Goal: Task Accomplishment & Management: Complete application form

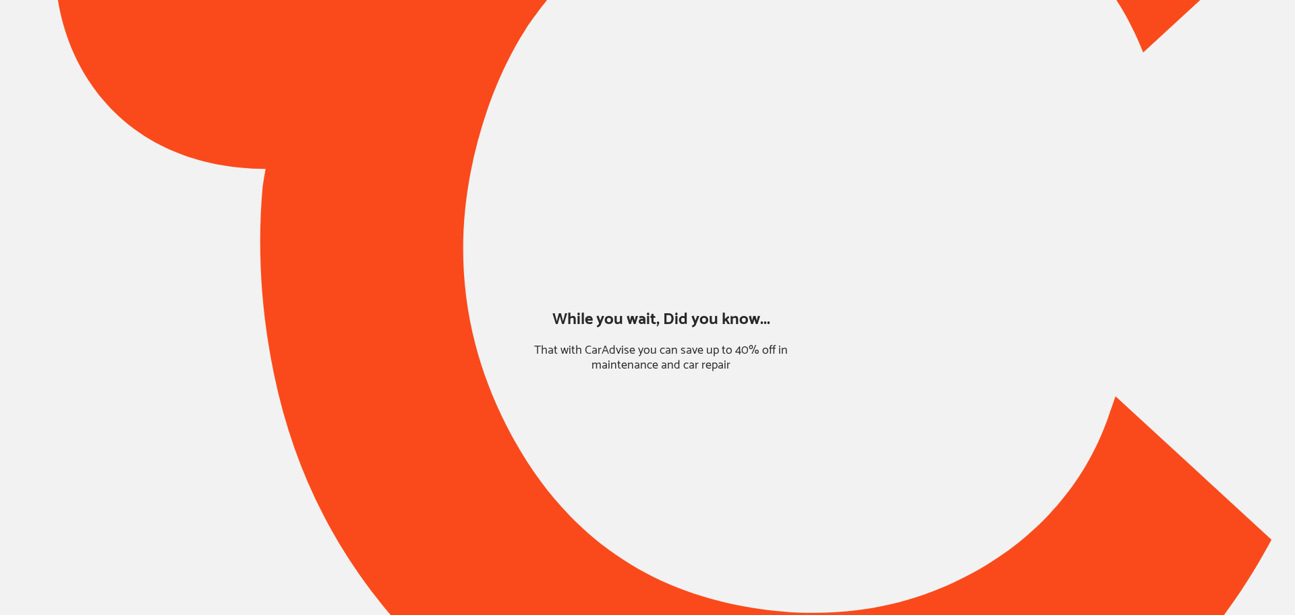
type input "*****"
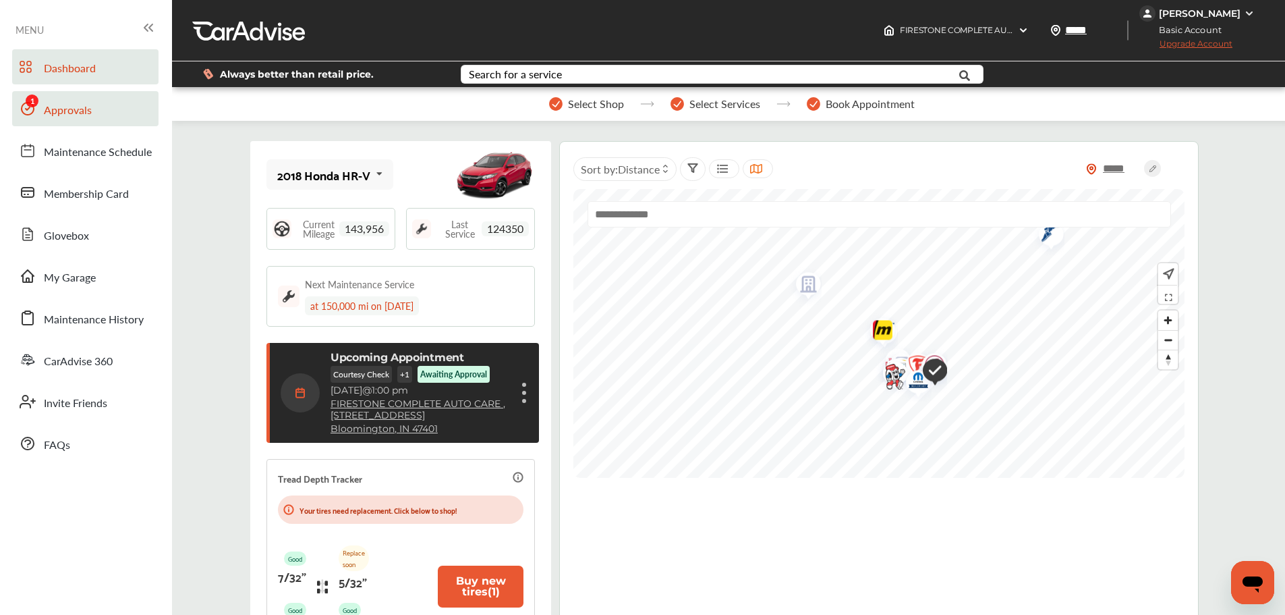
drag, startPoint x: 38, startPoint y: 118, endPoint x: 77, endPoint y: 130, distance: 40.8
click at [38, 118] on link "Approvals" at bounding box center [85, 108] width 146 height 35
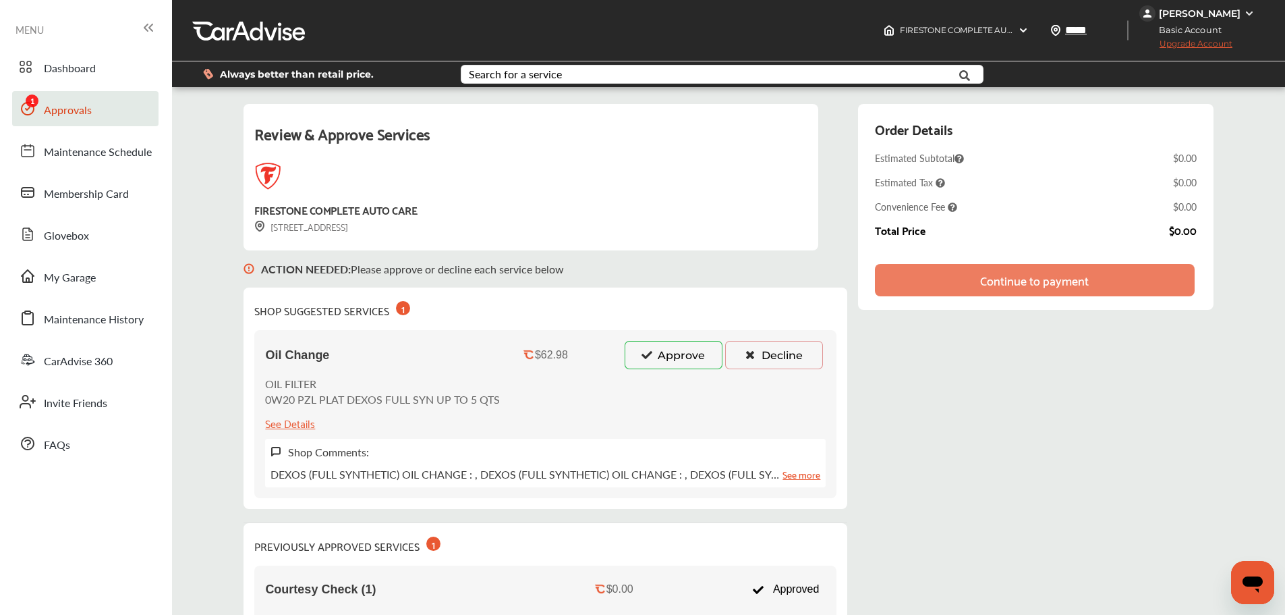
click at [682, 355] on button "Approve" at bounding box center [674, 355] width 98 height 28
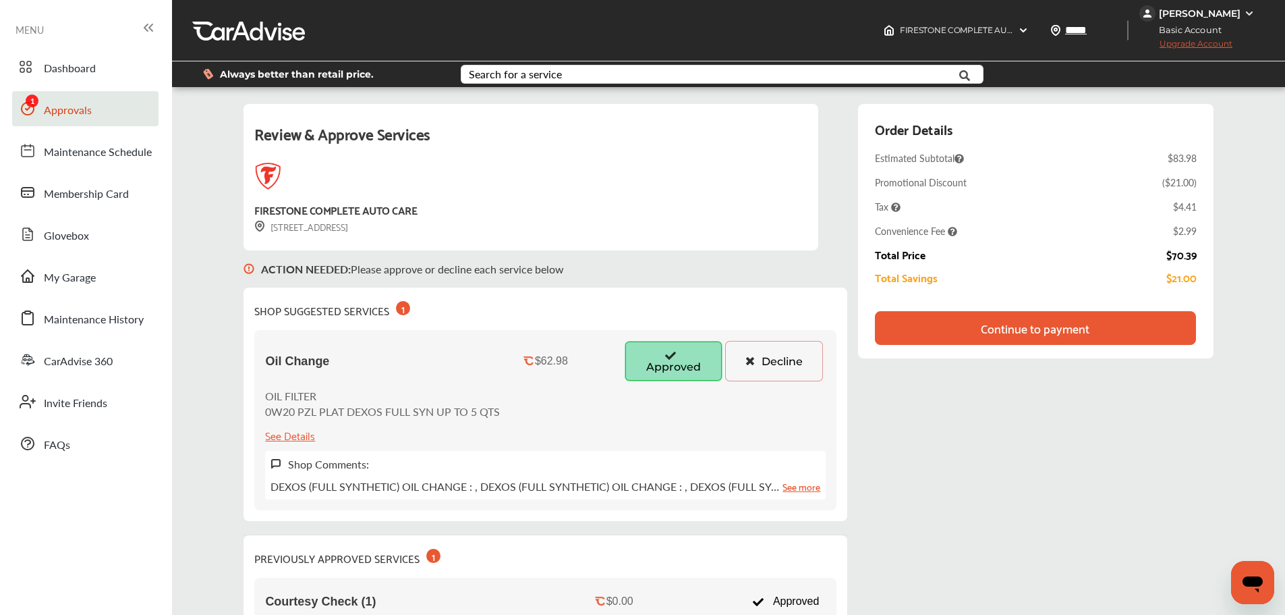
click at [1085, 333] on div "Continue to payment" at bounding box center [1035, 327] width 109 height 13
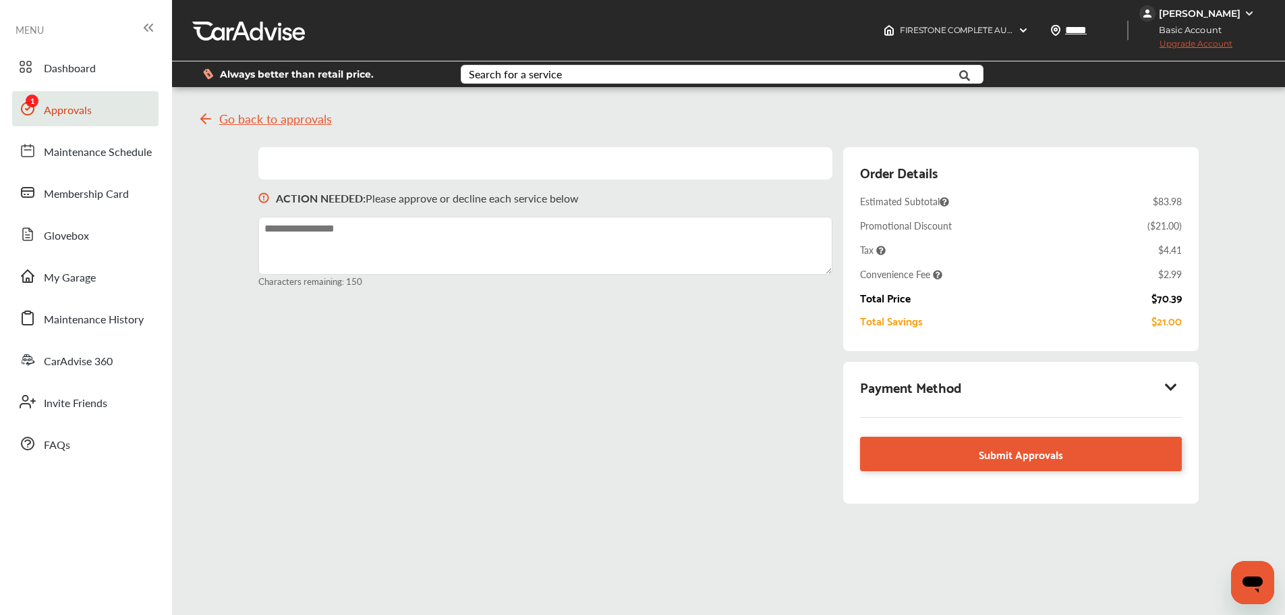
click at [1179, 389] on icon at bounding box center [1171, 386] width 16 height 13
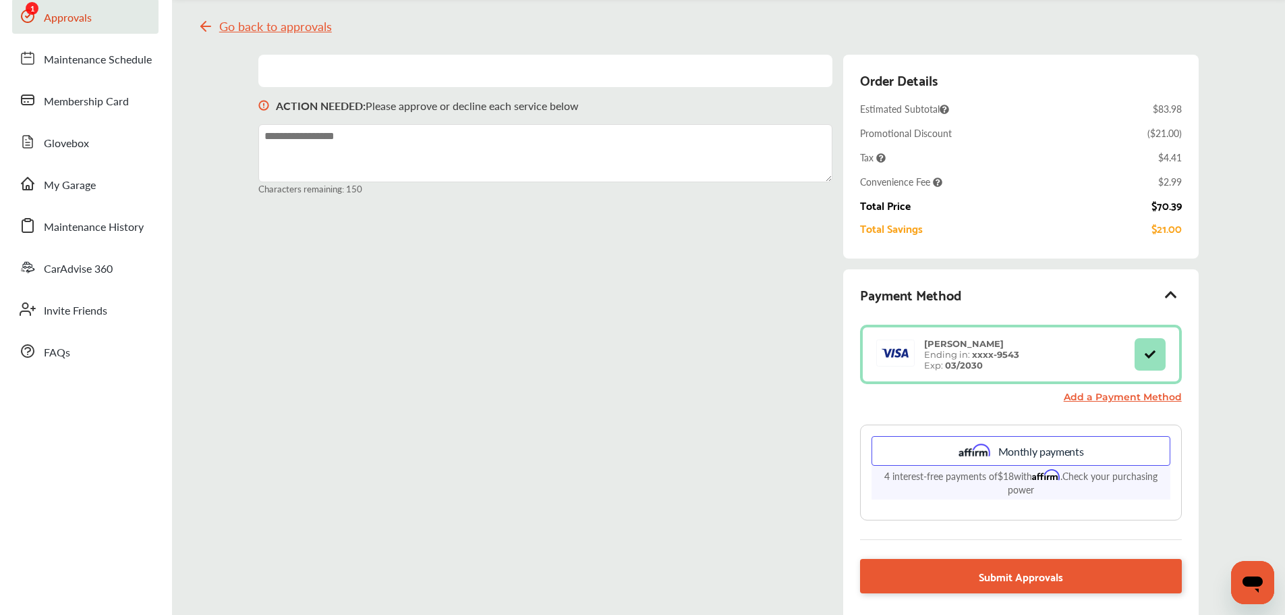
scroll to position [135, 0]
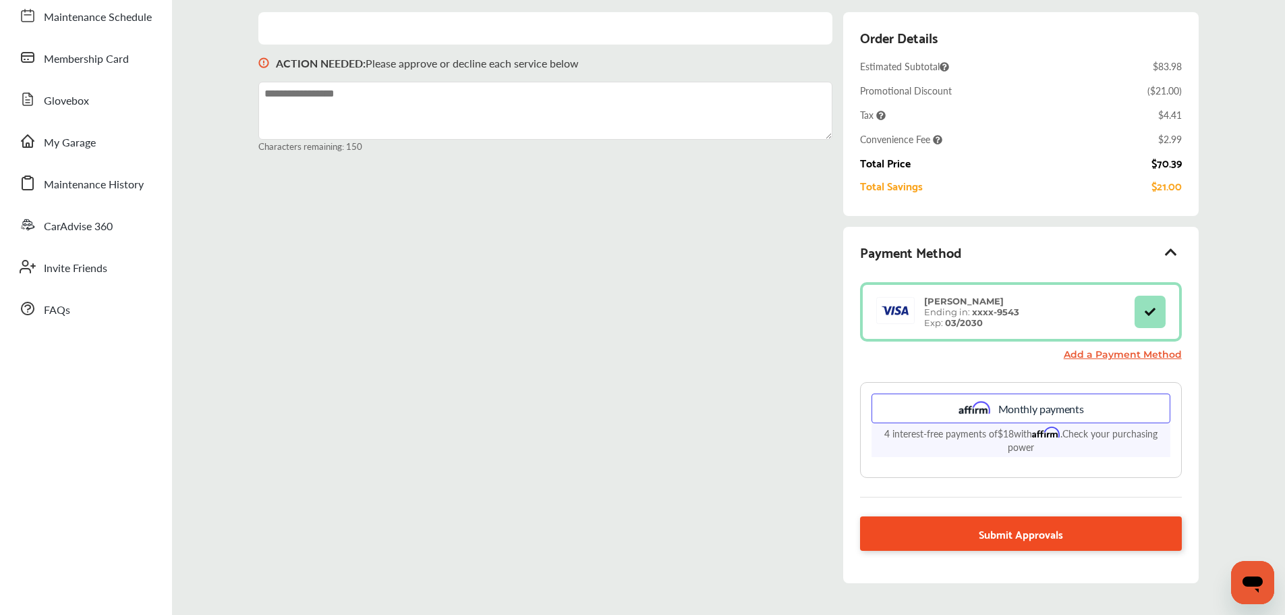
click at [1016, 531] on span "Submit Approvals" at bounding box center [1021, 533] width 84 height 18
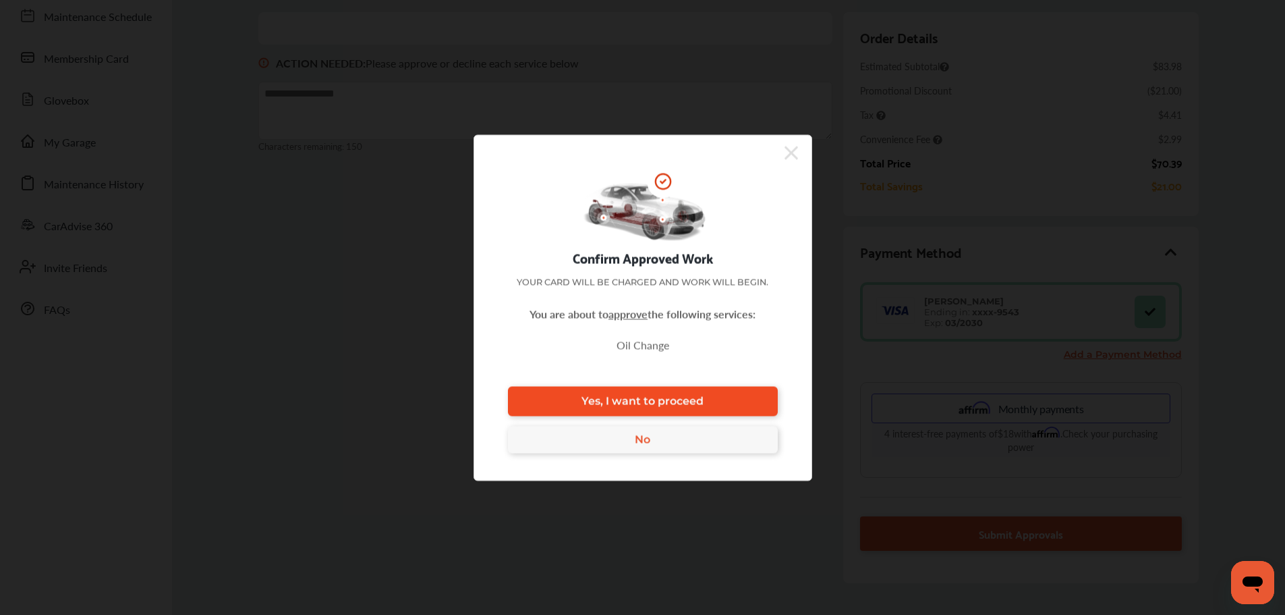
click at [748, 397] on link "Yes, I want to proceed" at bounding box center [643, 401] width 270 height 30
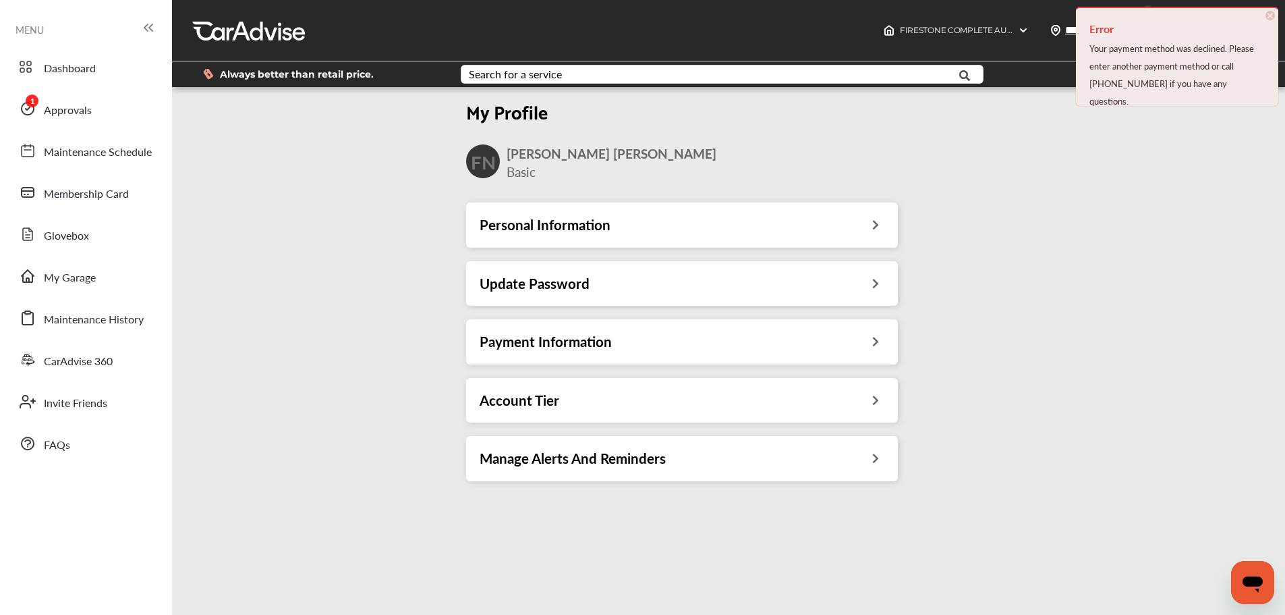
click at [1274, 15] on span "×" at bounding box center [1270, 15] width 9 height 9
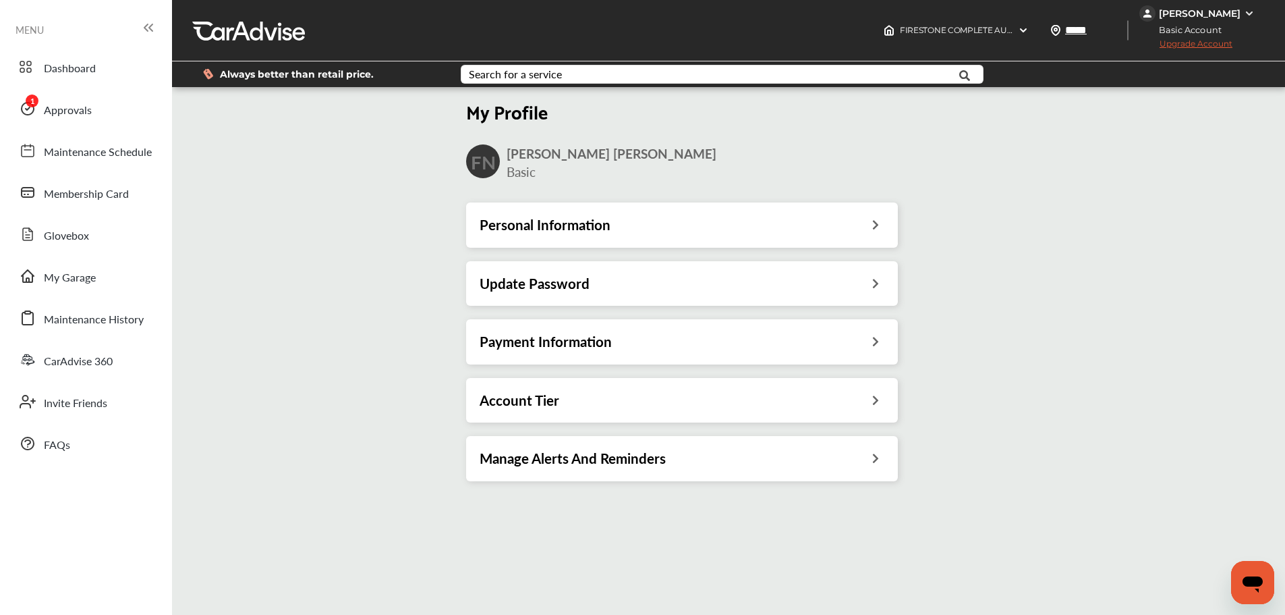
click at [689, 337] on div "Payment Information" at bounding box center [682, 342] width 405 height 18
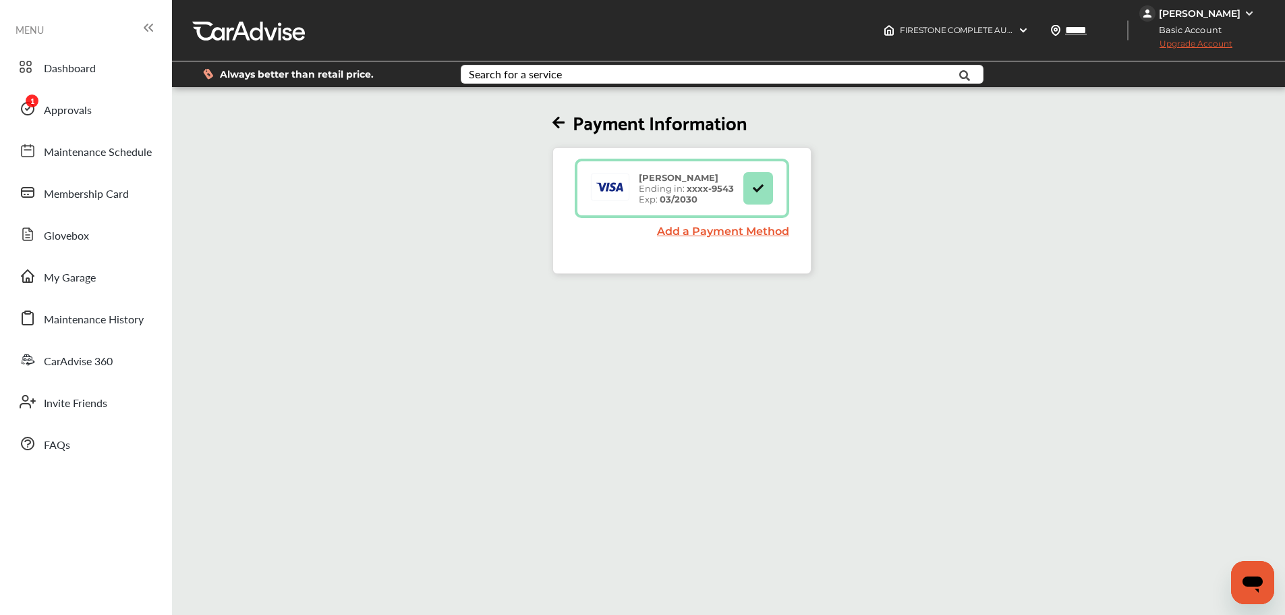
click at [452, 245] on div "Payment Information [PERSON_NAME] Ending in: xxxx- 9543 Exp: 03/2030 Add a Paym…" at bounding box center [682, 182] width 1028 height 184
click at [111, 113] on link "Approvals" at bounding box center [85, 108] width 146 height 35
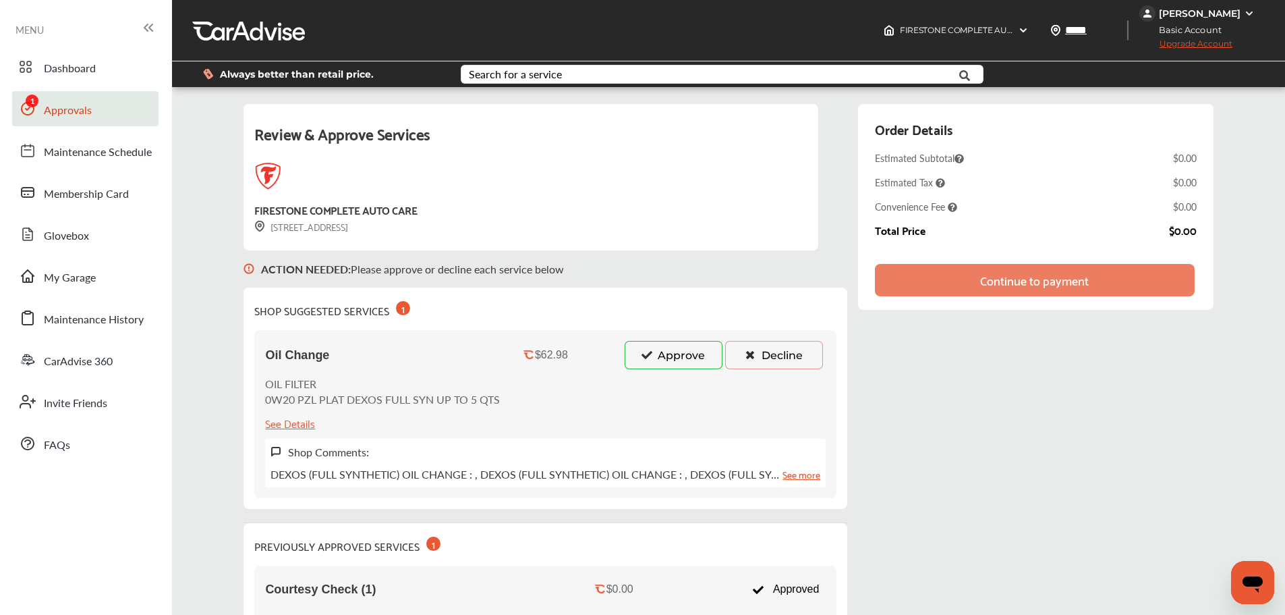
click at [638, 358] on button "Approve" at bounding box center [674, 355] width 98 height 28
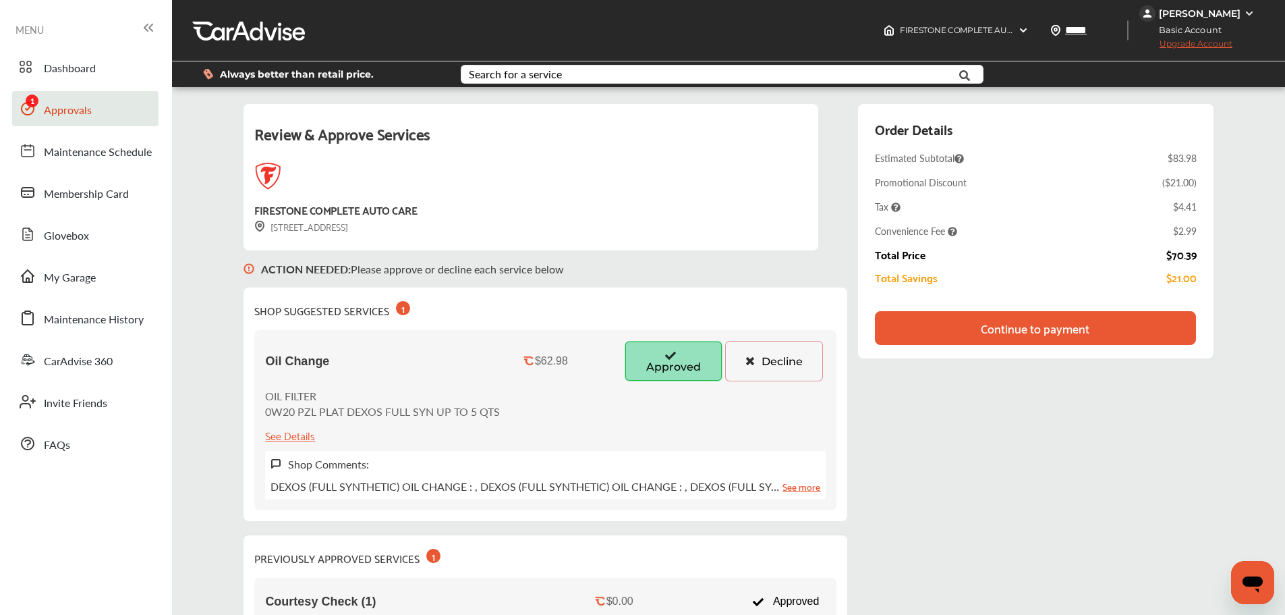
click at [1133, 331] on div "Continue to payment" at bounding box center [1035, 328] width 320 height 34
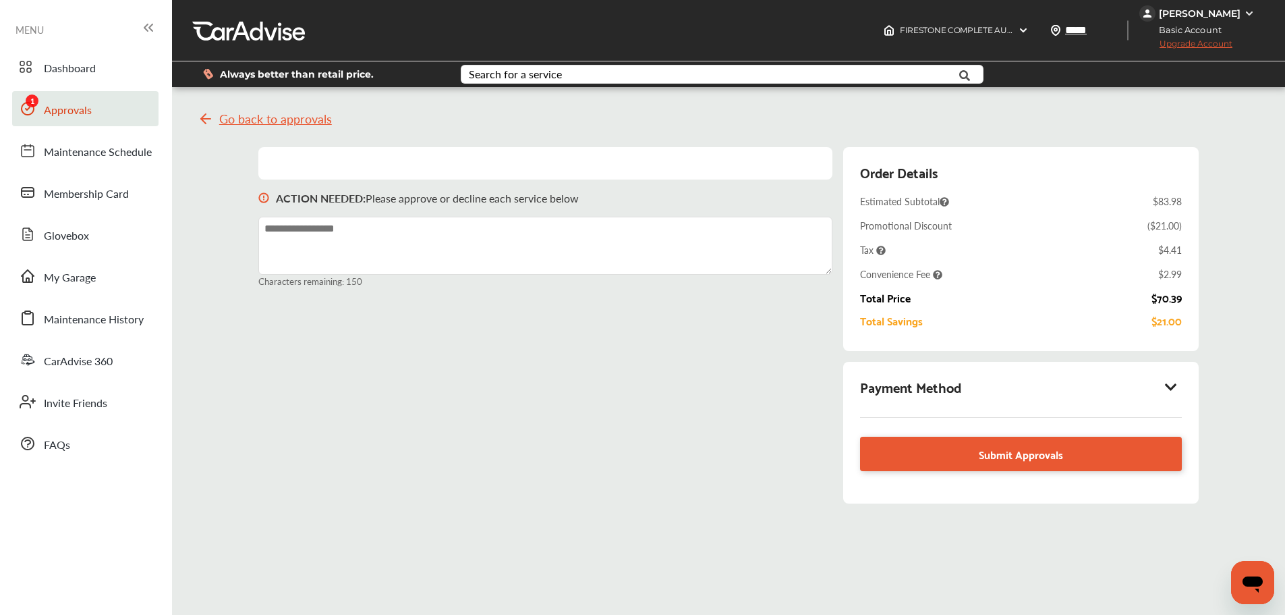
click at [1173, 384] on icon at bounding box center [1171, 386] width 16 height 13
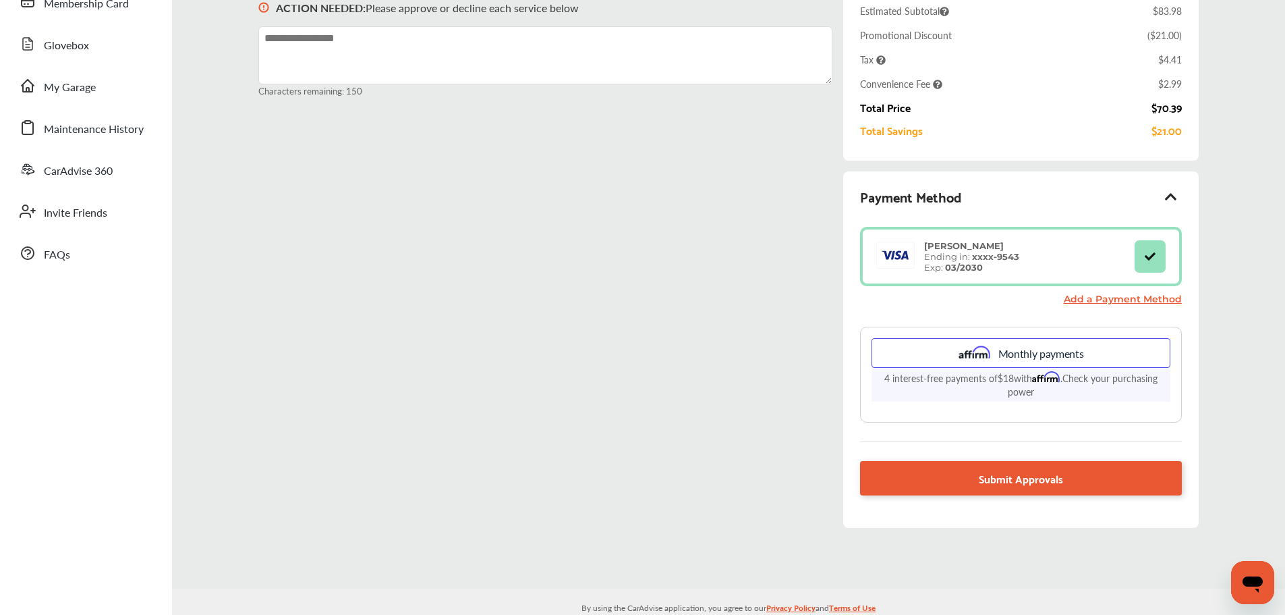
scroll to position [213, 0]
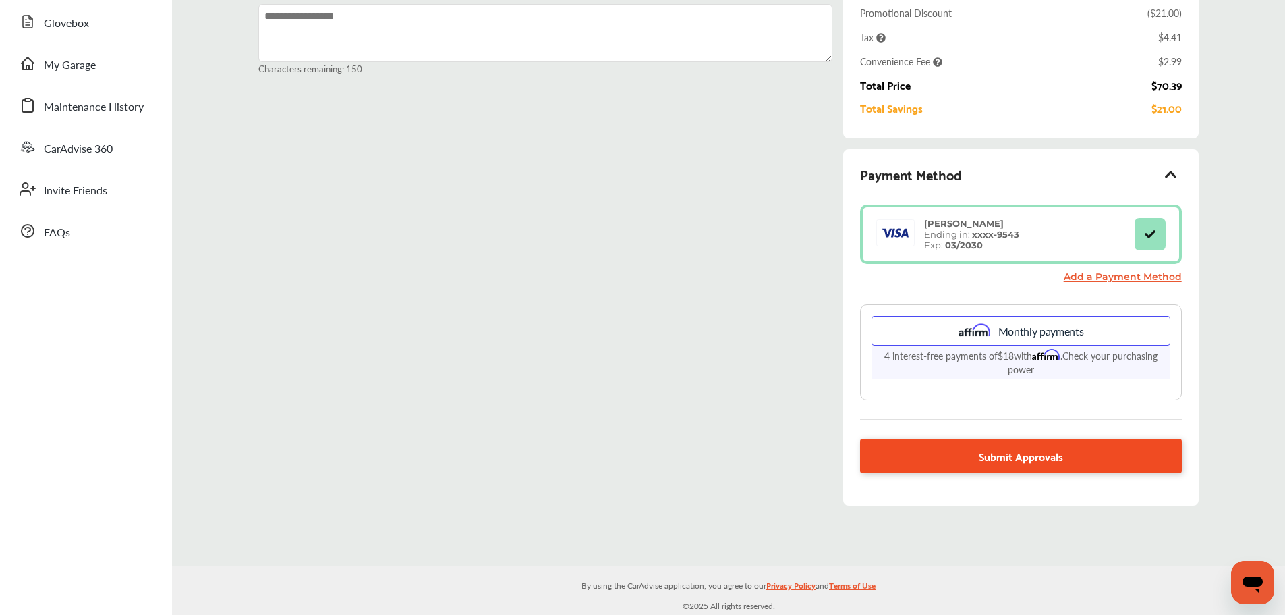
click at [1038, 466] on link "Submit Approvals" at bounding box center [1020, 456] width 321 height 34
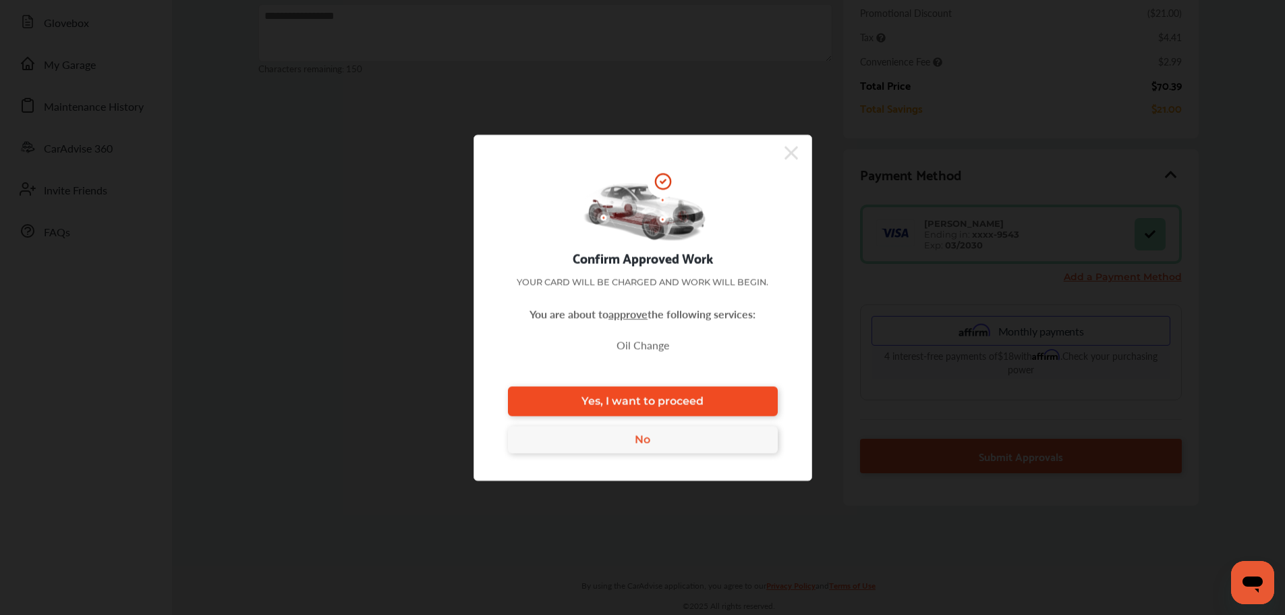
click at [654, 403] on span "Yes, I want to proceed" at bounding box center [643, 401] width 122 height 13
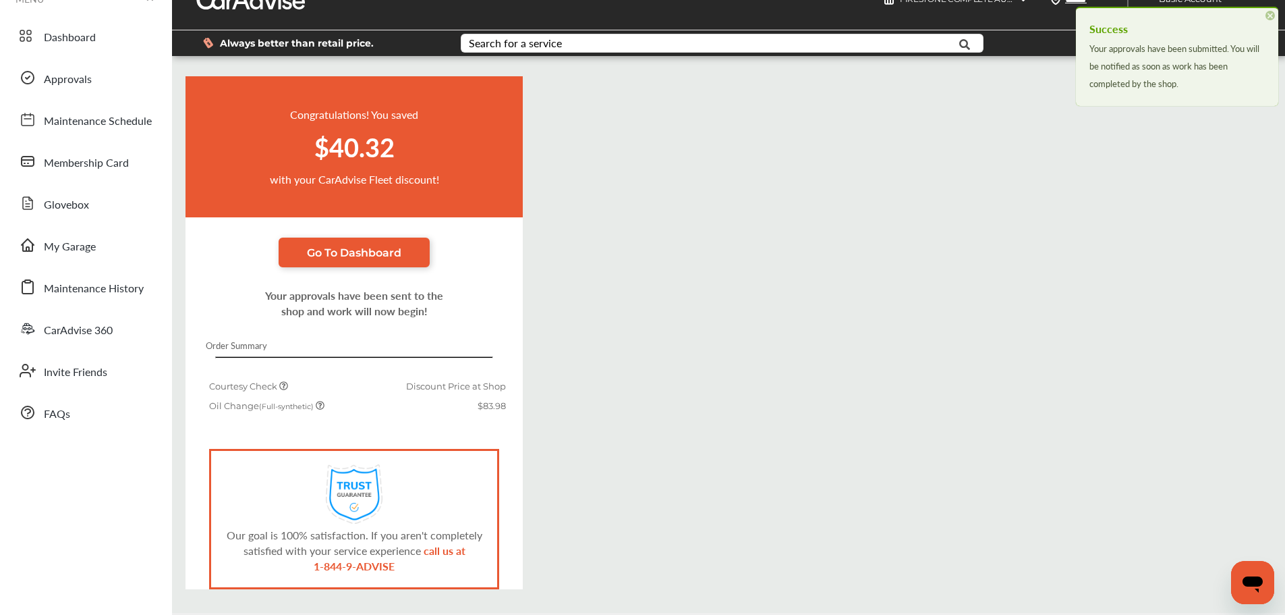
scroll to position [78, 0]
